Goal: Transaction & Acquisition: Book appointment/travel/reservation

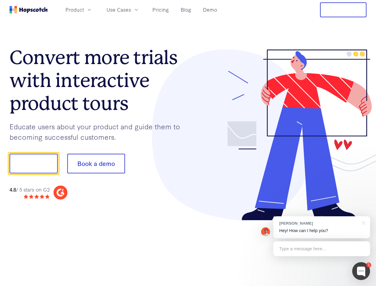
click at [188, 143] on div at bounding box center [277, 134] width 178 height 171
click at [84, 10] on span "Product" at bounding box center [74, 9] width 18 height 7
click at [131, 10] on span "Use Cases" at bounding box center [118, 9] width 24 height 7
click at [343, 10] on button "Free Trial" at bounding box center [343, 9] width 46 height 15
click at [33, 163] on button "Show me!" at bounding box center [34, 163] width 48 height 20
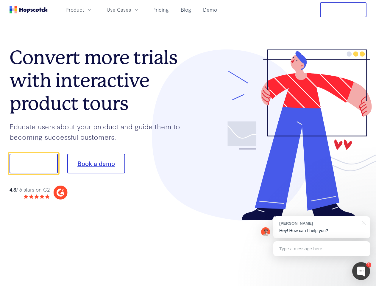
click at [96, 163] on button "Book a demo" at bounding box center [96, 163] width 58 height 20
click at [361, 271] on div at bounding box center [361, 271] width 18 height 18
click at [321, 227] on div "[PERSON_NAME] Hey! How can I help you?" at bounding box center [321, 227] width 97 height 22
click at [362, 222] on div at bounding box center [314, 202] width 112 height 119
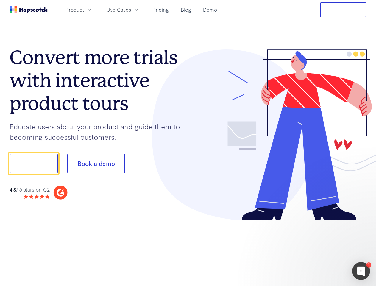
click at [321, 248] on div at bounding box center [314, 202] width 112 height 119
